Goal: Transaction & Acquisition: Book appointment/travel/reservation

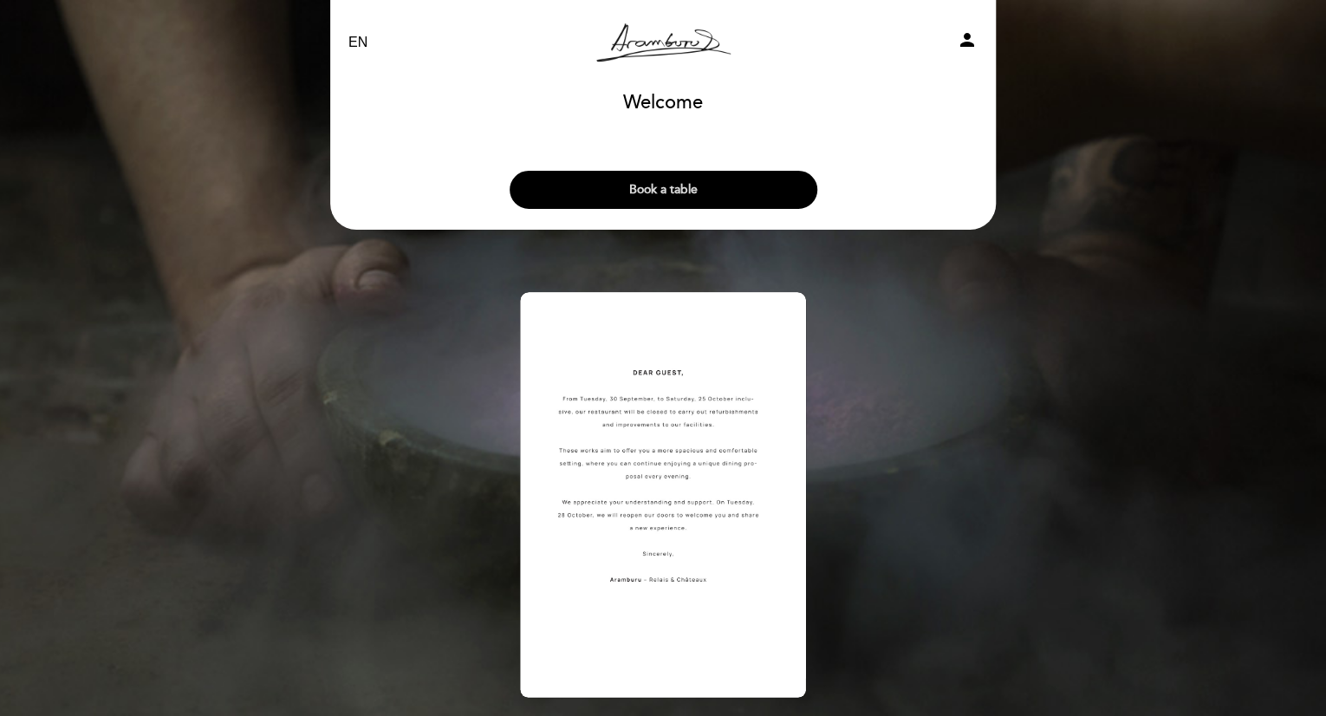
click at [707, 188] on button "Book a table" at bounding box center [664, 190] width 308 height 38
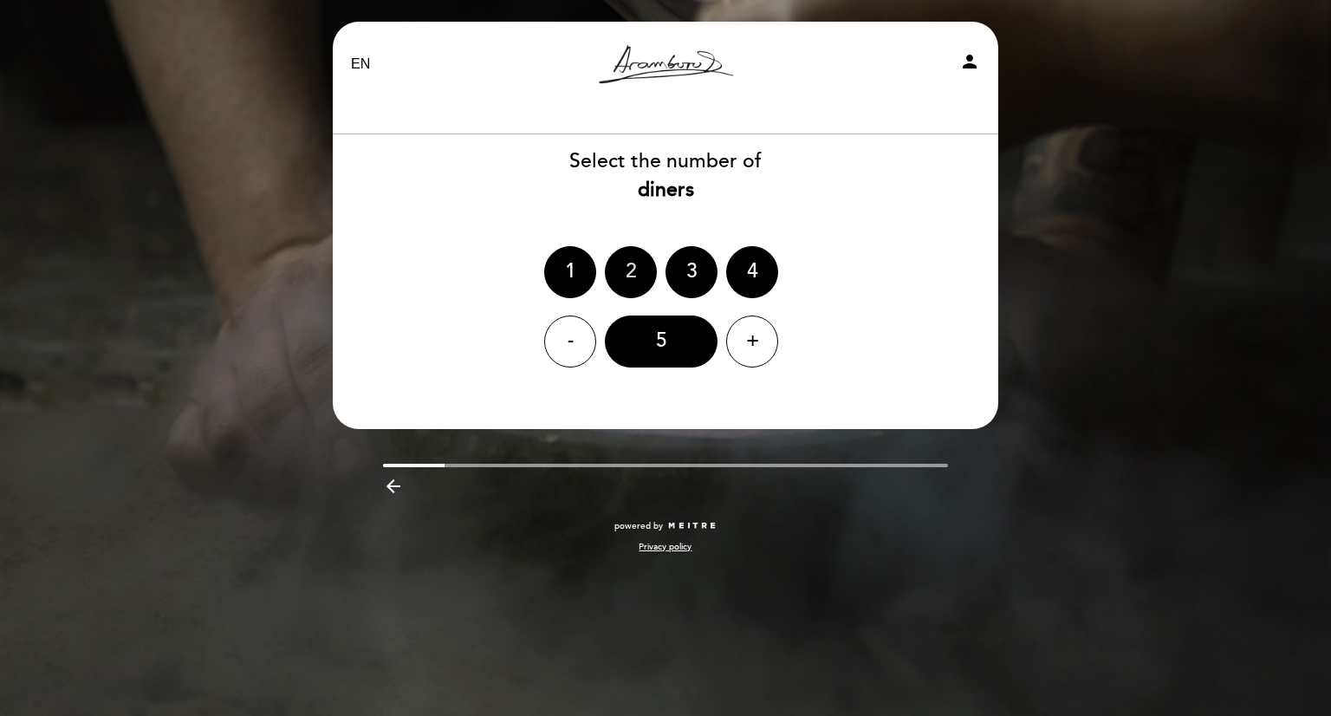
click at [627, 271] on div "2" at bounding box center [631, 272] width 52 height 52
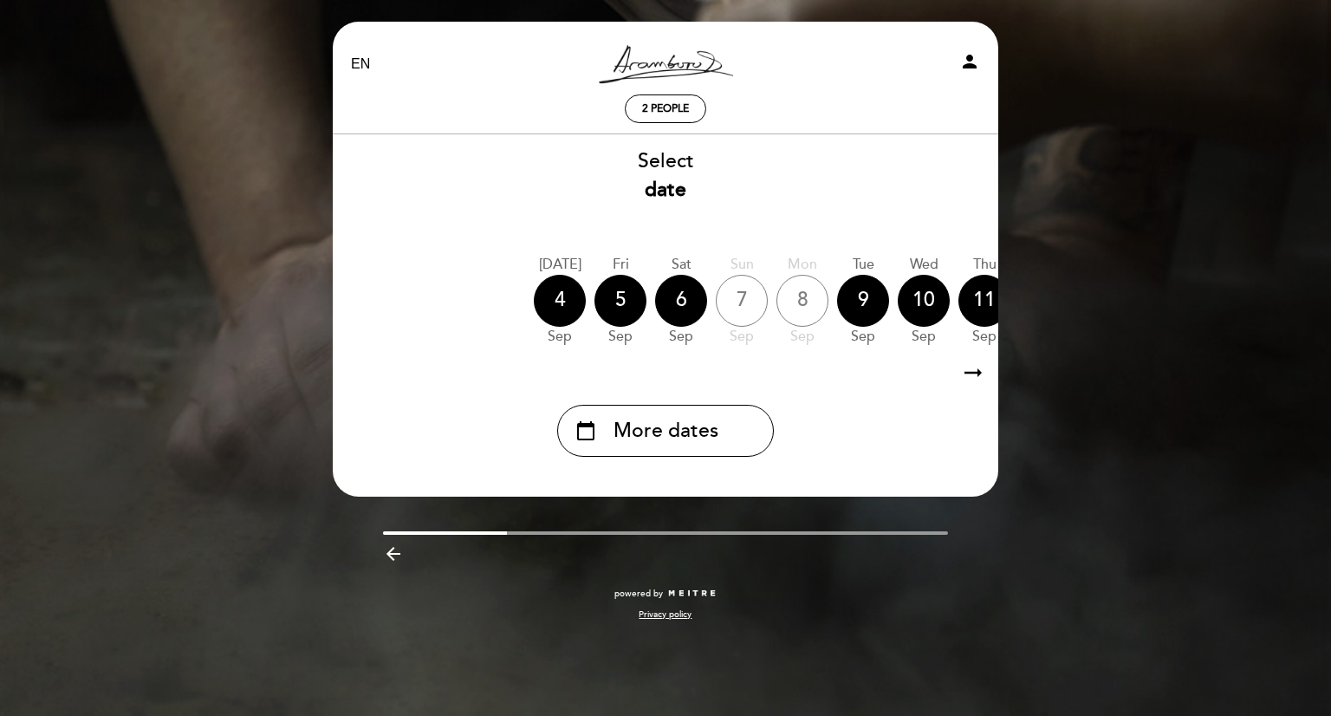
click at [392, 558] on icon "arrow_backward" at bounding box center [393, 553] width 21 height 21
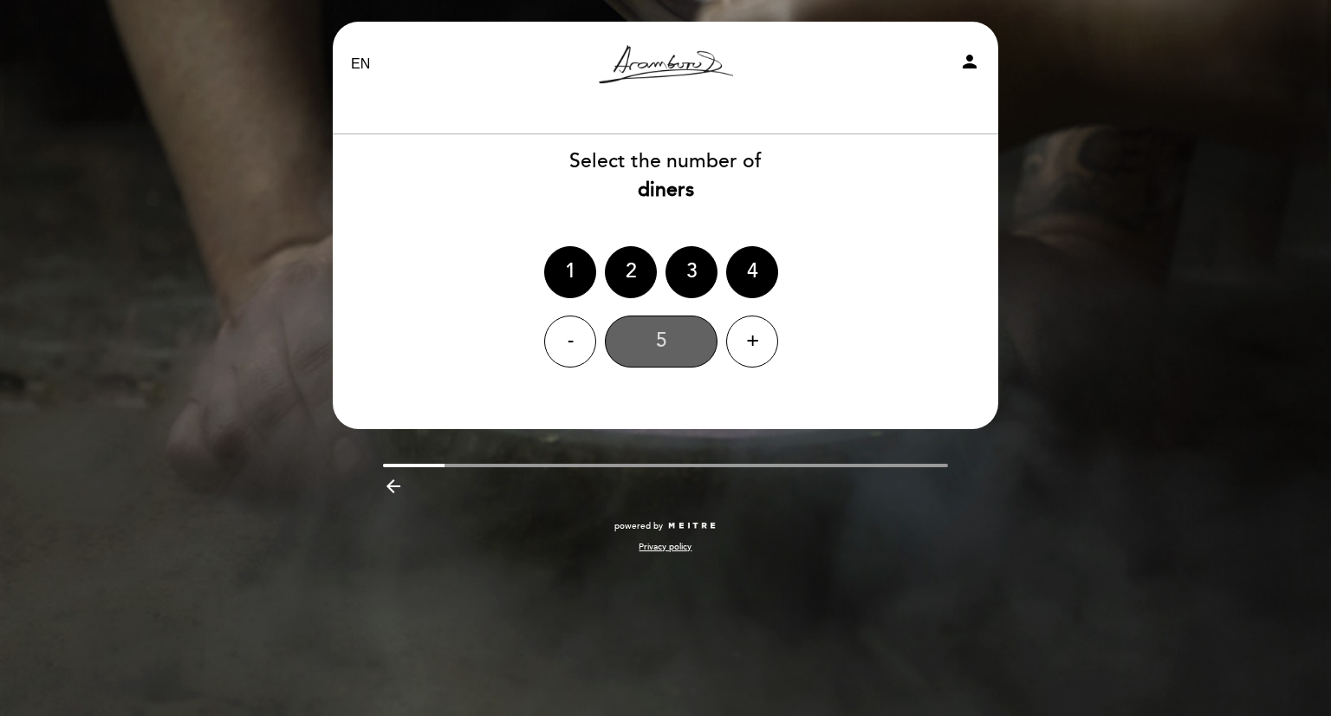
click at [668, 336] on div "5" at bounding box center [661, 341] width 113 height 52
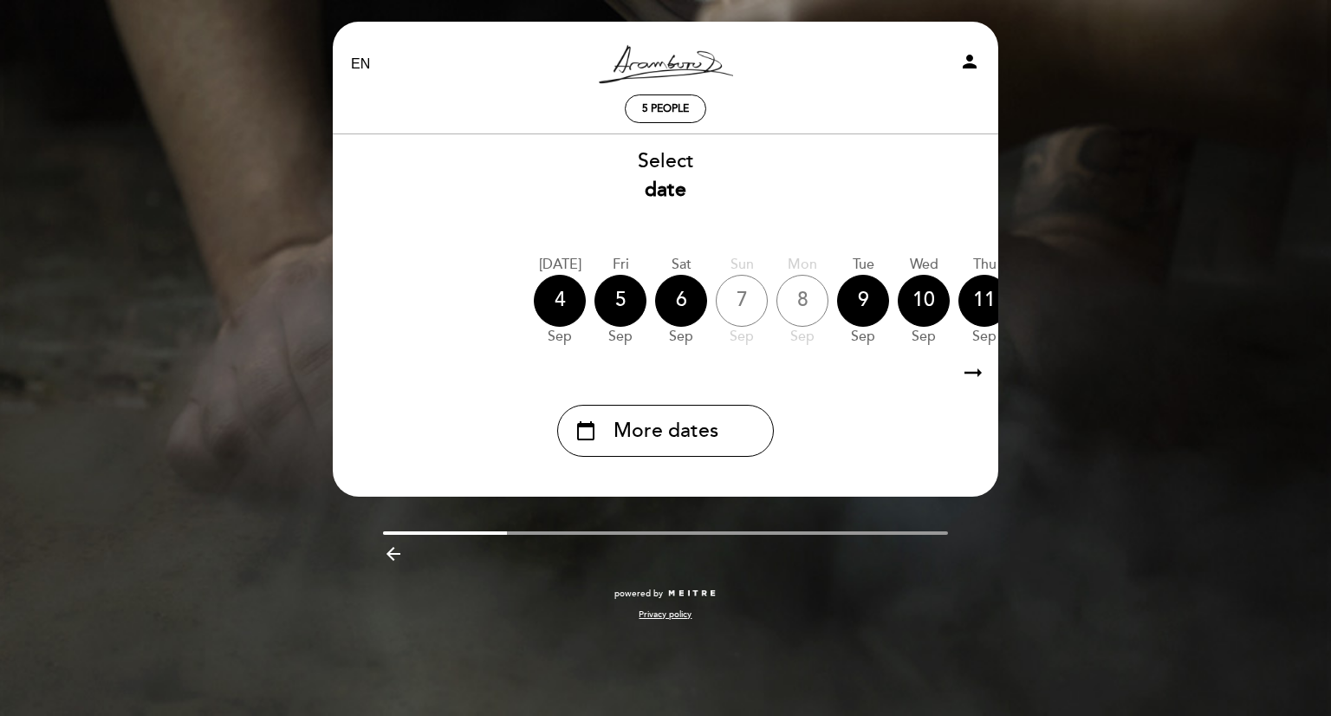
click at [397, 557] on icon "arrow_backward" at bounding box center [393, 553] width 21 height 21
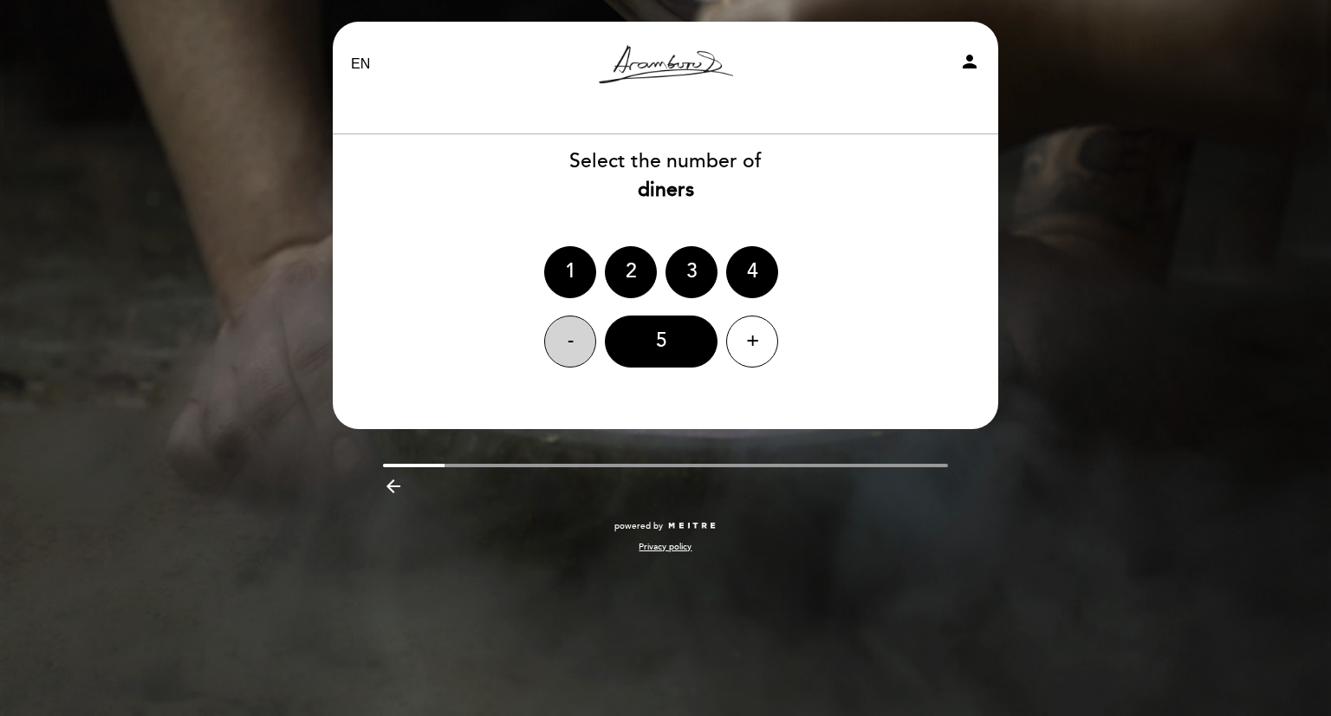
click at [569, 344] on div "-" at bounding box center [570, 341] width 52 height 52
click at [623, 268] on div "2" at bounding box center [631, 272] width 52 height 52
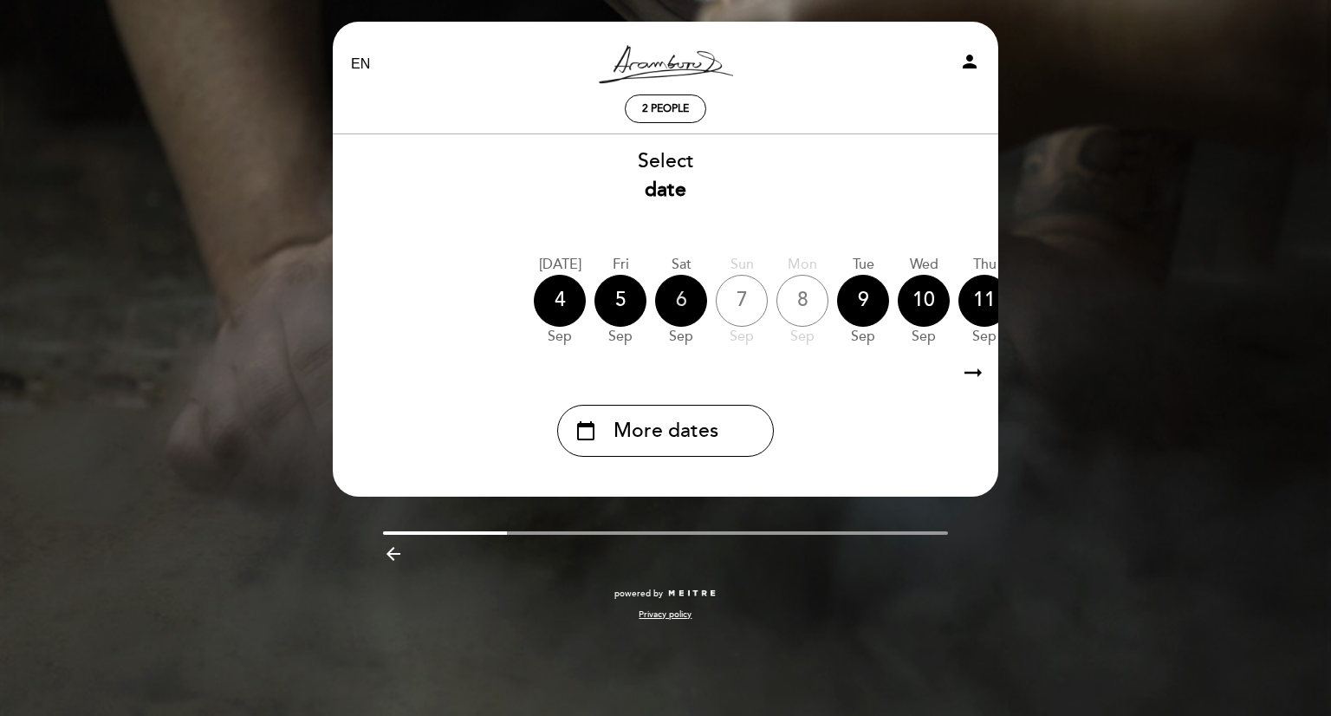
click at [693, 307] on div "6" at bounding box center [681, 301] width 52 height 52
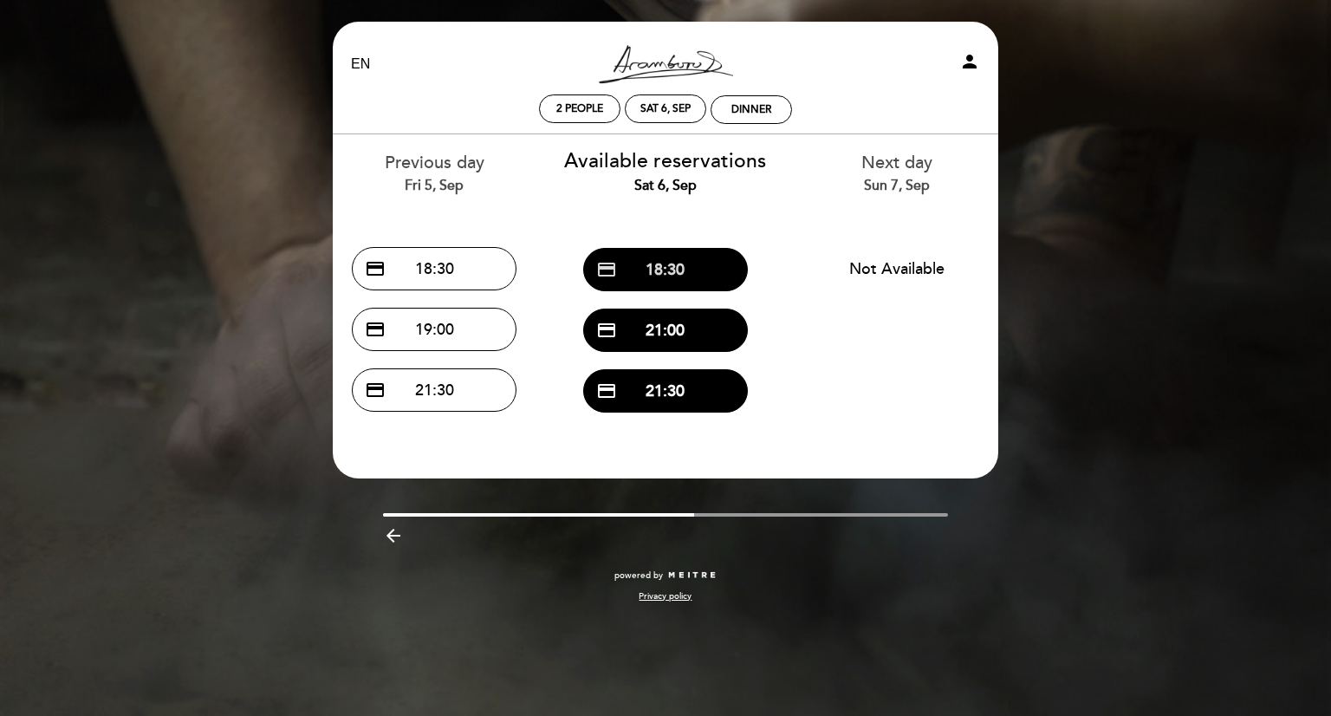
click at [678, 269] on button "credit_card 18:30" at bounding box center [665, 269] width 165 height 43
